Goal: Navigation & Orientation: Find specific page/section

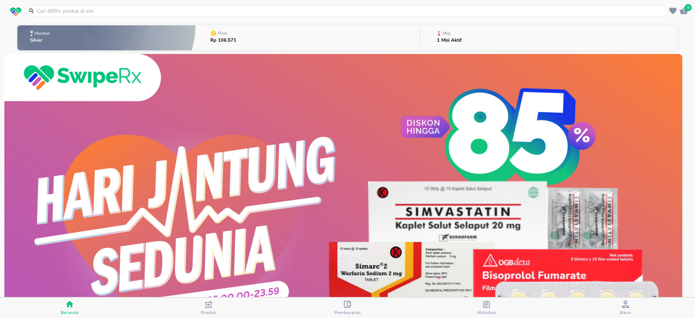
click at [445, 40] on p "1 Misi Aktif" at bounding box center [449, 40] width 25 height 5
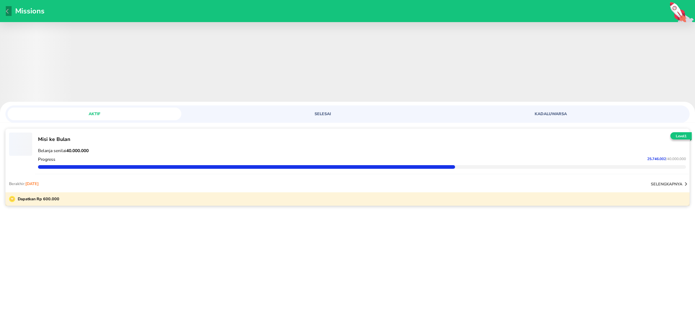
click at [8, 10] on icon "button" at bounding box center [7, 11] width 3 height 5
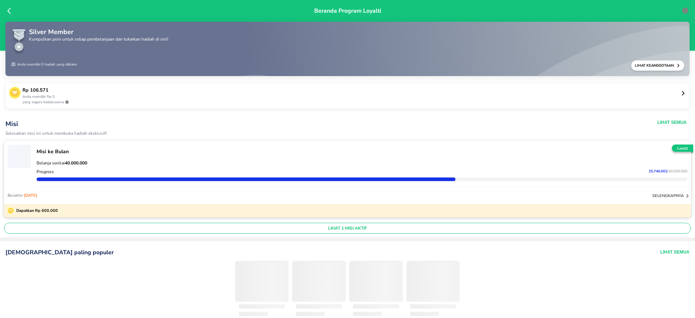
click at [8, 12] on icon at bounding box center [10, 10] width 7 height 7
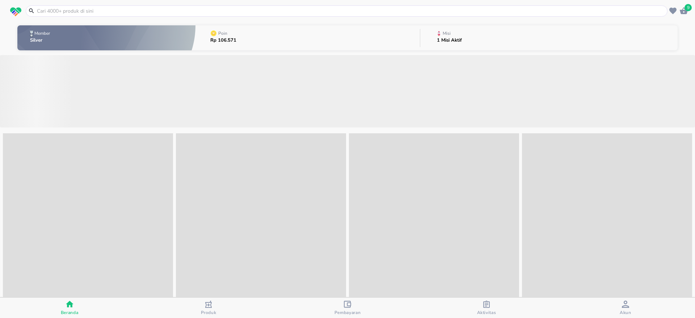
click at [633, 309] on span "Akun" at bounding box center [625, 307] width 135 height 15
